Goal: Use online tool/utility

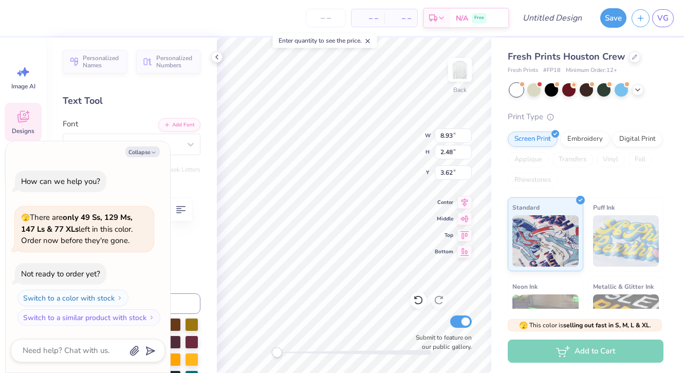
type textarea "x"
type input "8.15"
type input "3.36"
type input "3.00"
type textarea "x"
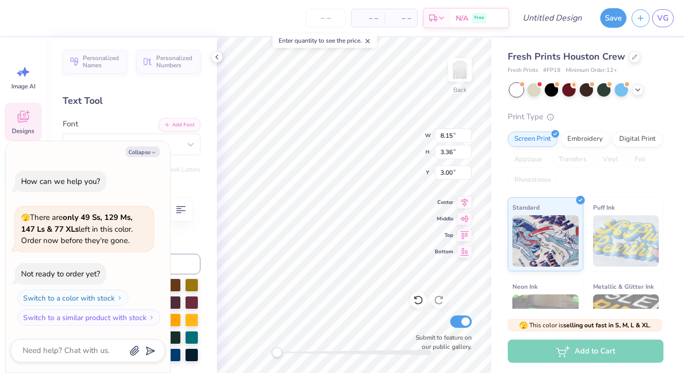
type input "8.93"
type input "2.48"
type input "3.44"
type textarea "x"
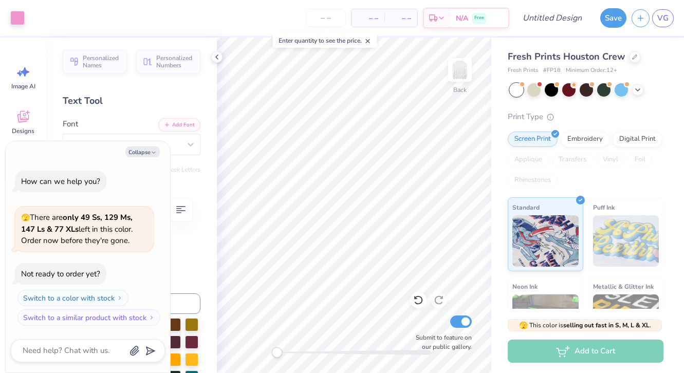
click at [166, 186] on div "Collapse How can we help you? 🫣 There are only 49 Ss, 129 Ms, 147 Ls & 77 XLs l…" at bounding box center [88, 257] width 165 height 232
click at [152, 147] on button "Collapse" at bounding box center [142, 152] width 34 height 11
type textarea "x"
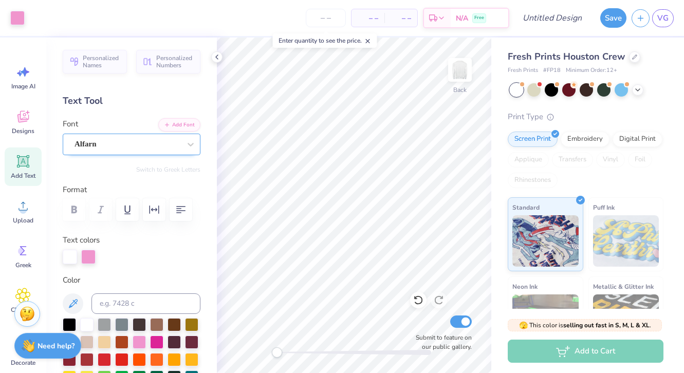
click at [145, 149] on div "Alfarn" at bounding box center [128, 144] width 108 height 16
click at [178, 127] on button "Add Font" at bounding box center [179, 123] width 42 height 13
click at [33, 164] on div "Add Text" at bounding box center [23, 167] width 37 height 39
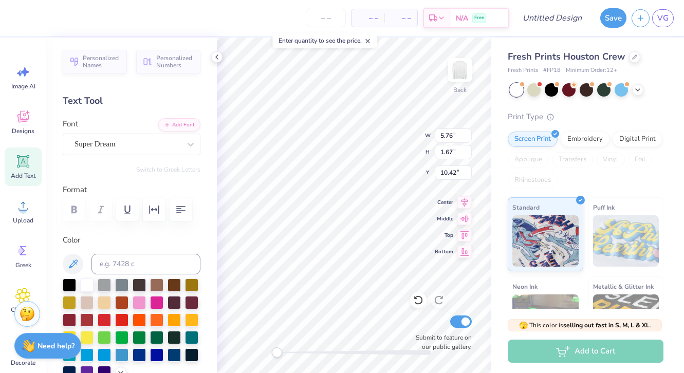
scroll to position [0, 2]
type textarea "kappa delta chi"
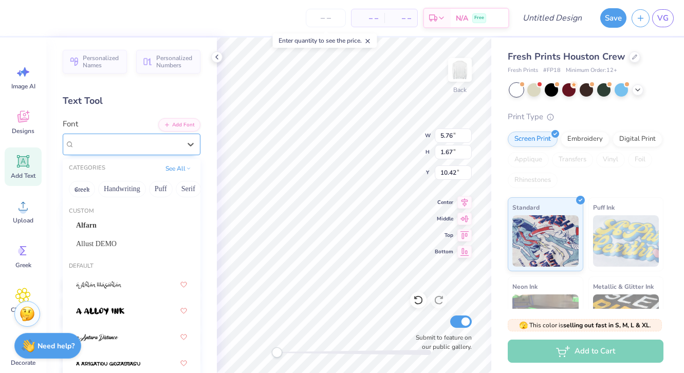
click at [157, 149] on div "Super Dream" at bounding box center [128, 144] width 108 height 16
click at [158, 228] on div "Alfarn" at bounding box center [131, 225] width 111 height 11
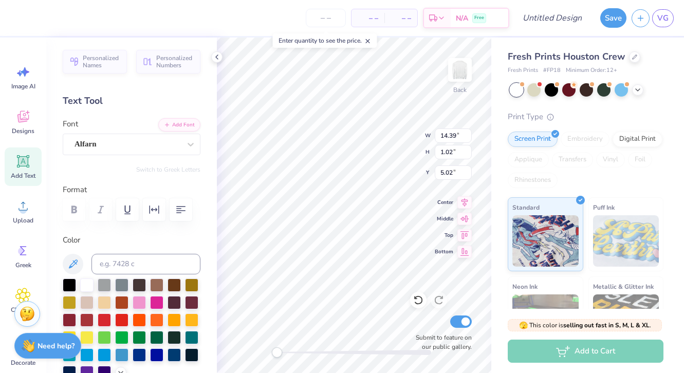
type input "8.15"
type input "3.36"
type input "7.50"
